Goal: Task Accomplishment & Management: Use online tool/utility

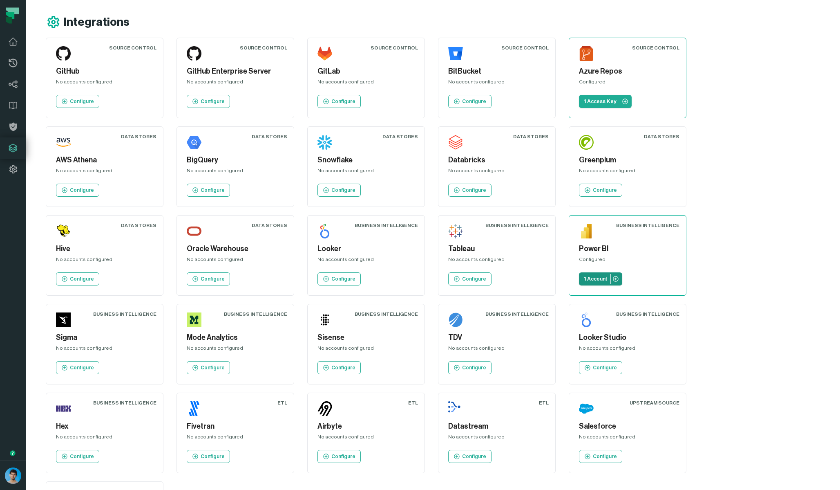
click at [584, 282] on p "1 Account" at bounding box center [595, 278] width 23 height 7
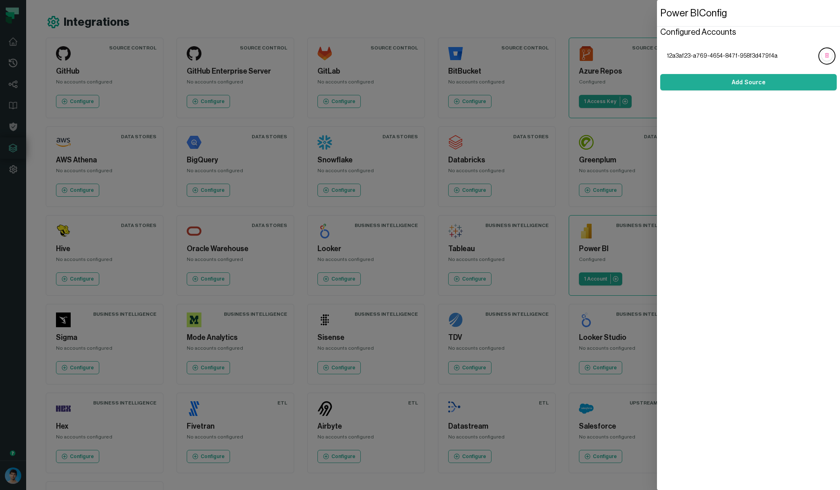
click at [767, 54] on span "12a3af23-a769-4654-847f-958f3d479f4a" at bounding box center [742, 56] width 150 height 8
copy li "12a3af23-a769-4654-847f-958f3d479f4a"
click at [738, 83] on button "Add Source" at bounding box center [748, 82] width 177 height 16
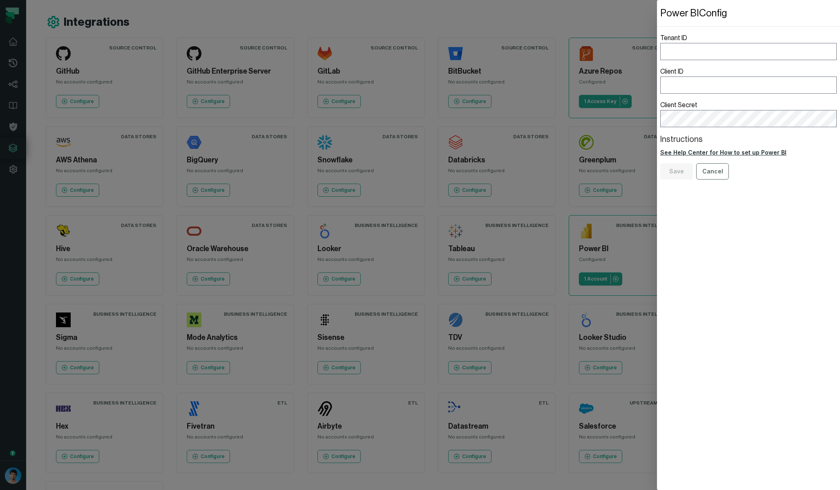
click at [727, 152] on link "See Help Center for How to set up Power BI" at bounding box center [748, 152] width 177 height 8
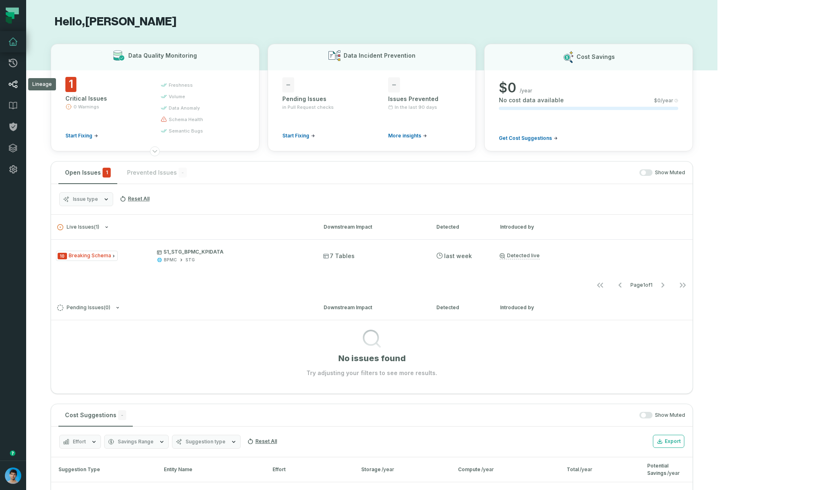
click at [12, 85] on icon at bounding box center [13, 84] width 10 height 10
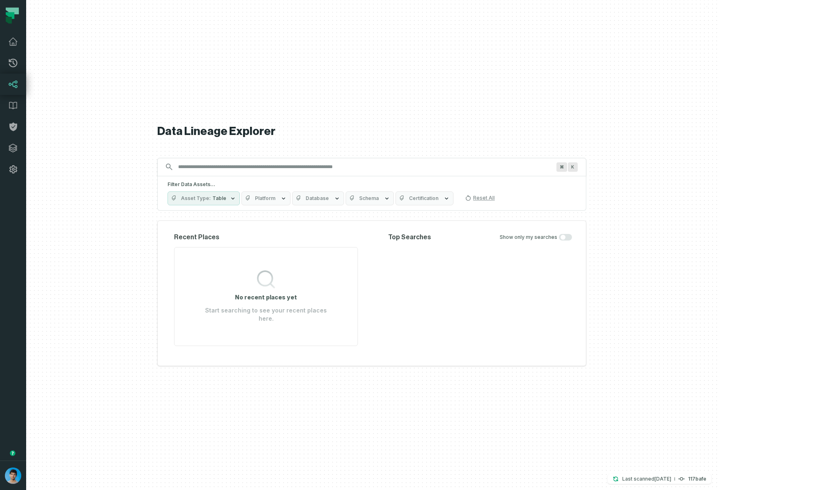
click at [275, 201] on span "Platform" at bounding box center [265, 198] width 20 height 7
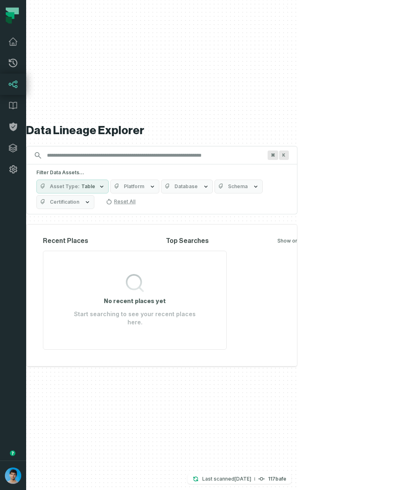
click at [229, 94] on div "Data Lineage Explorer Search for assets across the organization ⌘ K Filter Data…" at bounding box center [161, 245] width 271 height 490
